Goal: Communication & Community: Connect with others

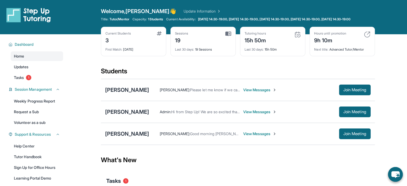
click at [276, 93] on span "View Messages" at bounding box center [259, 89] width 33 height 5
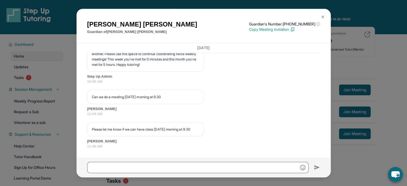
scroll to position [2879, 0]
click at [359, 60] on div "[PERSON_NAME] Guardian of [PERSON_NAME] Guardian's Number: [PHONE_NUMBER] ⓘ Thi…" at bounding box center [203, 93] width 407 height 186
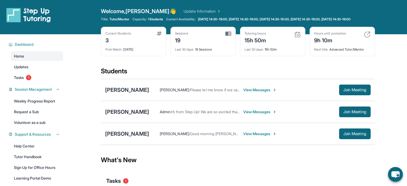
click at [276, 93] on span "View Messages" at bounding box center [259, 89] width 33 height 5
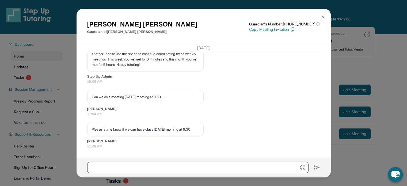
click at [356, 160] on div "[PERSON_NAME] Guardian of [PERSON_NAME] Guardian's Number: [PHONE_NUMBER] ⓘ Thi…" at bounding box center [203, 93] width 407 height 186
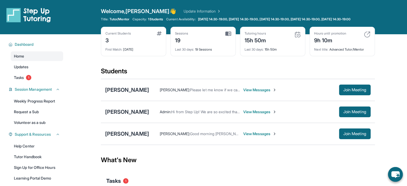
click at [243, 137] on span "View Messages" at bounding box center [259, 133] width 33 height 5
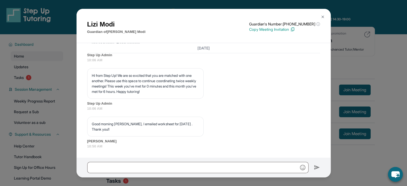
scroll to position [2044, 0]
click at [184, 169] on input "text" at bounding box center [197, 167] width 221 height 11
click at [362, 55] on div "[PERSON_NAME] Guardian of [PERSON_NAME] Guardian's Number: [PHONE_NUMBER] ⓘ Thi…" at bounding box center [203, 93] width 407 height 186
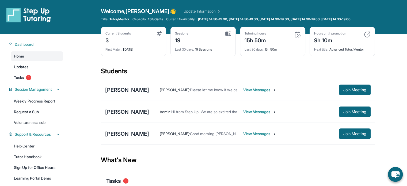
click at [274, 93] on span "View Messages" at bounding box center [259, 89] width 33 height 5
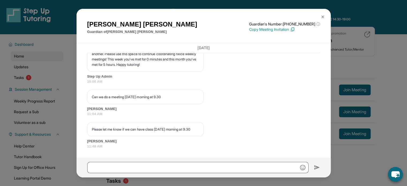
scroll to position [2879, 0]
click at [208, 166] on input "text" at bounding box center [197, 167] width 221 height 11
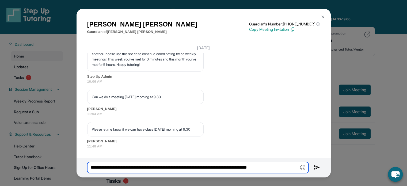
type input "**********"
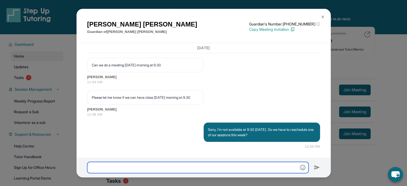
scroll to position [2911, 0]
click at [377, 98] on div "[PERSON_NAME] Guardian of [PERSON_NAME] Guardian's Number: [PHONE_NUMBER] ⓘ Thi…" at bounding box center [203, 93] width 407 height 186
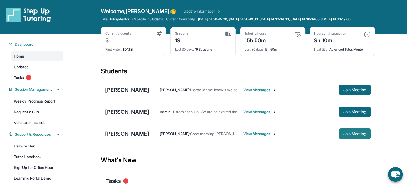
click at [353, 134] on button "Join Meeting" at bounding box center [355, 134] width 32 height 11
